Goal: Task Accomplishment & Management: Manage account settings

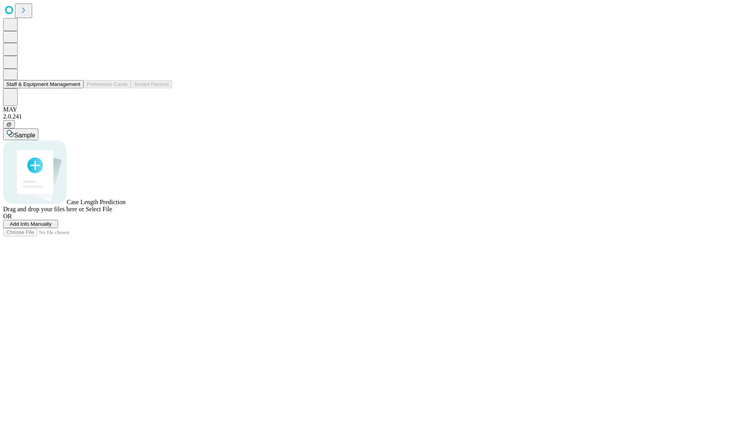
click at [75, 88] on button "Staff & Equipment Management" at bounding box center [43, 84] width 80 height 8
